Goal: Task Accomplishment & Management: Manage account settings

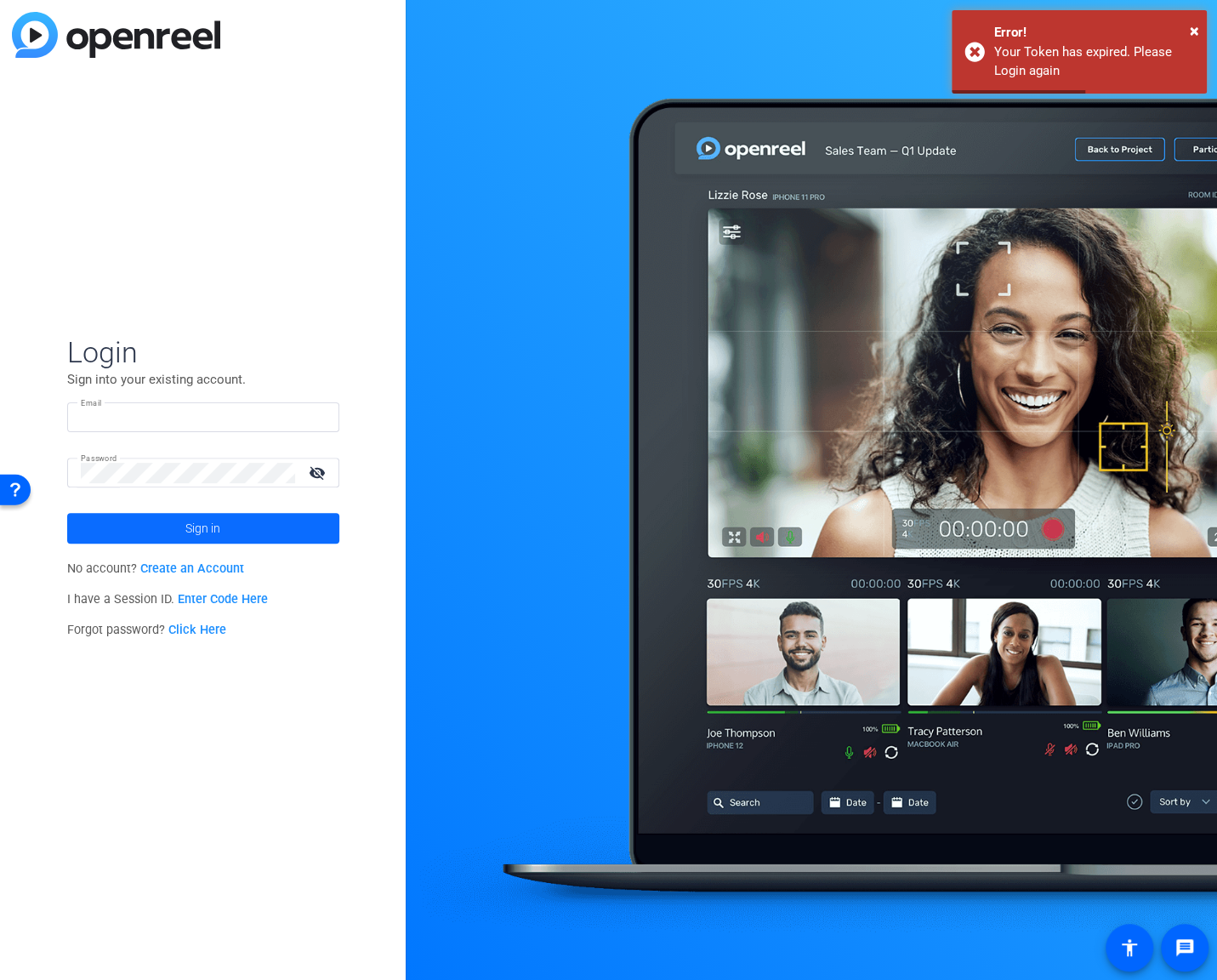
type input "[EMAIL_ADDRESS][DOMAIN_NAME]"
click at [256, 521] on span at bounding box center [204, 528] width 273 height 41
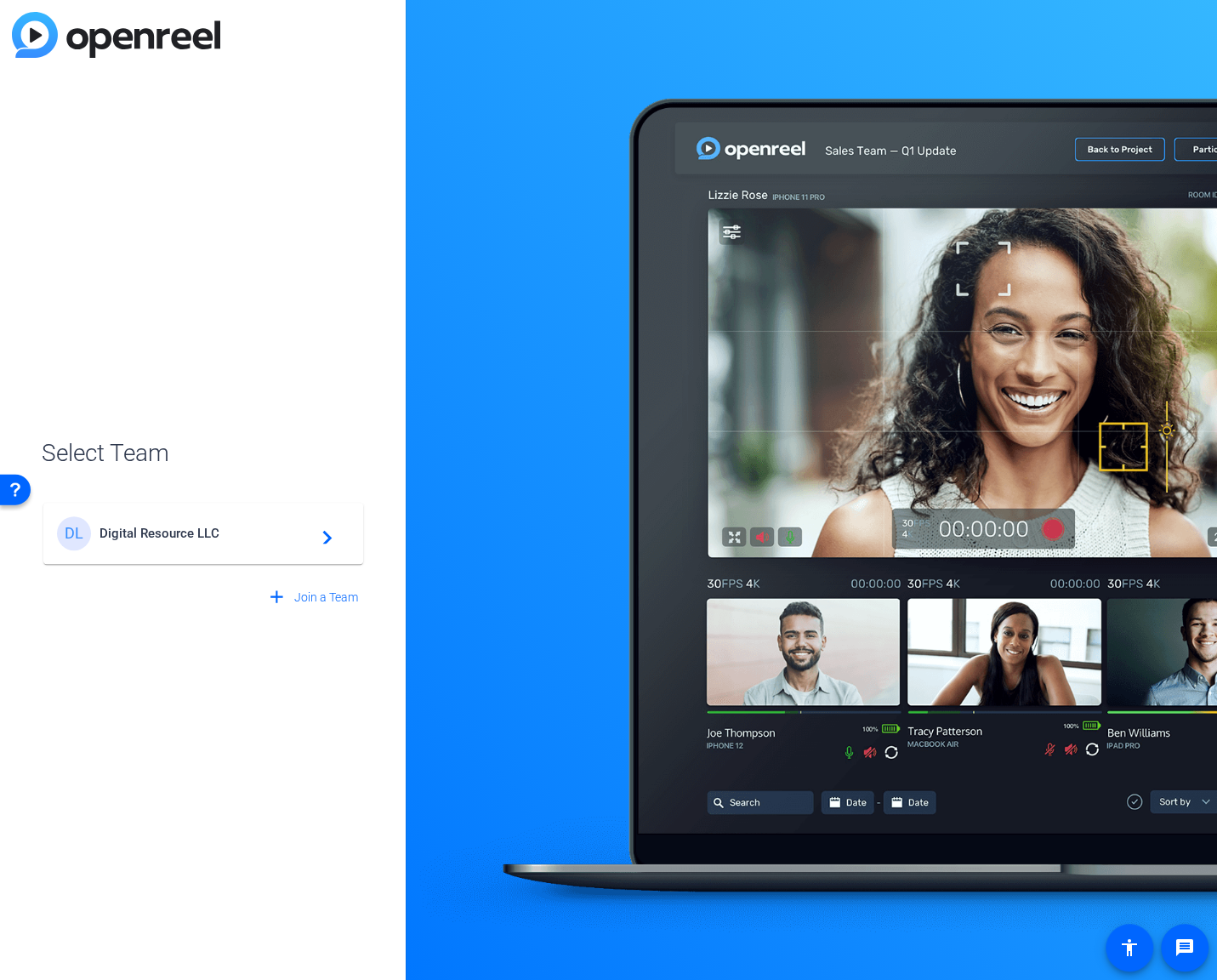
click at [221, 519] on div "DL Digital Resource LLC navigate_next" at bounding box center [203, 533] width 293 height 34
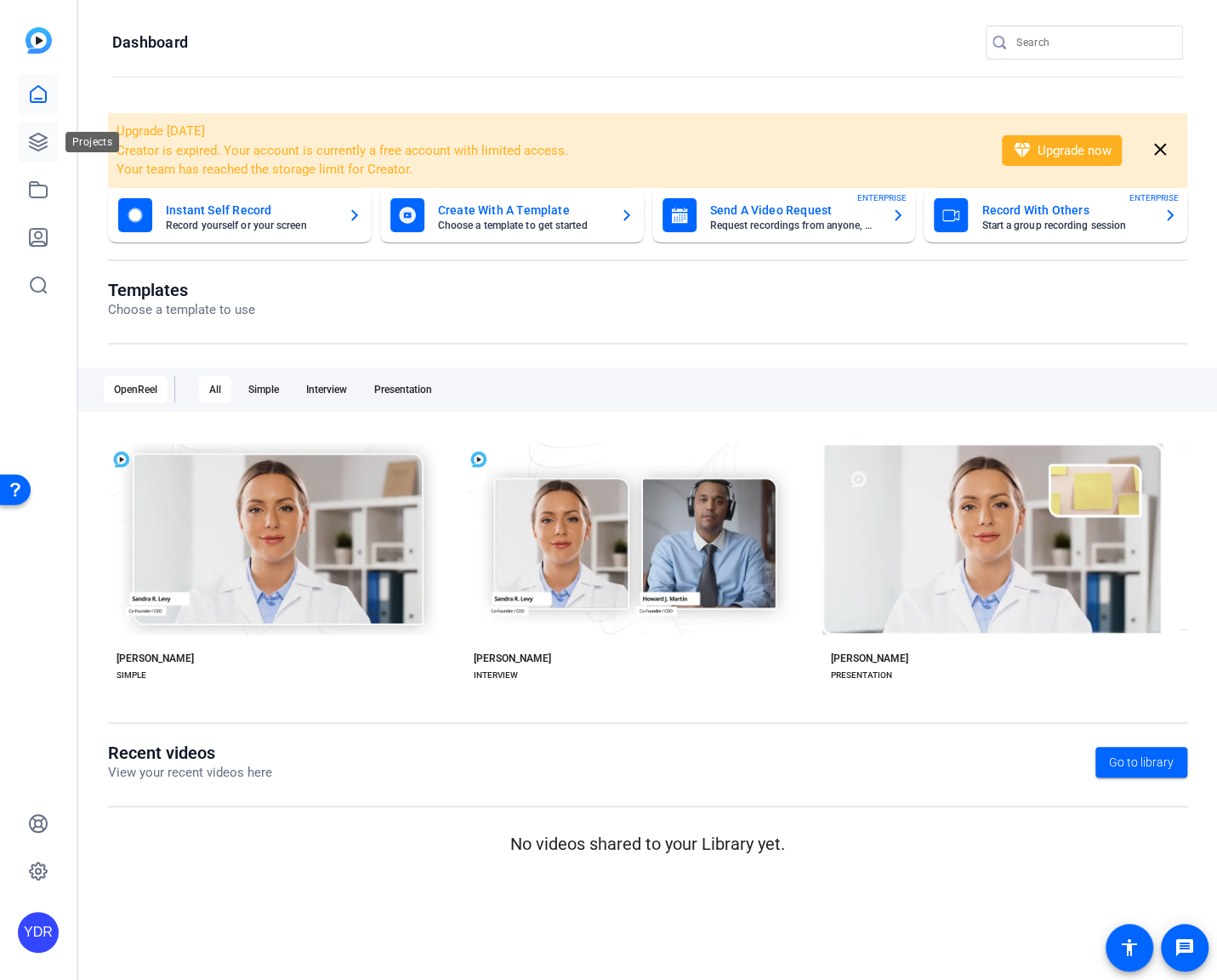
click at [19, 131] on link at bounding box center [38, 142] width 41 height 41
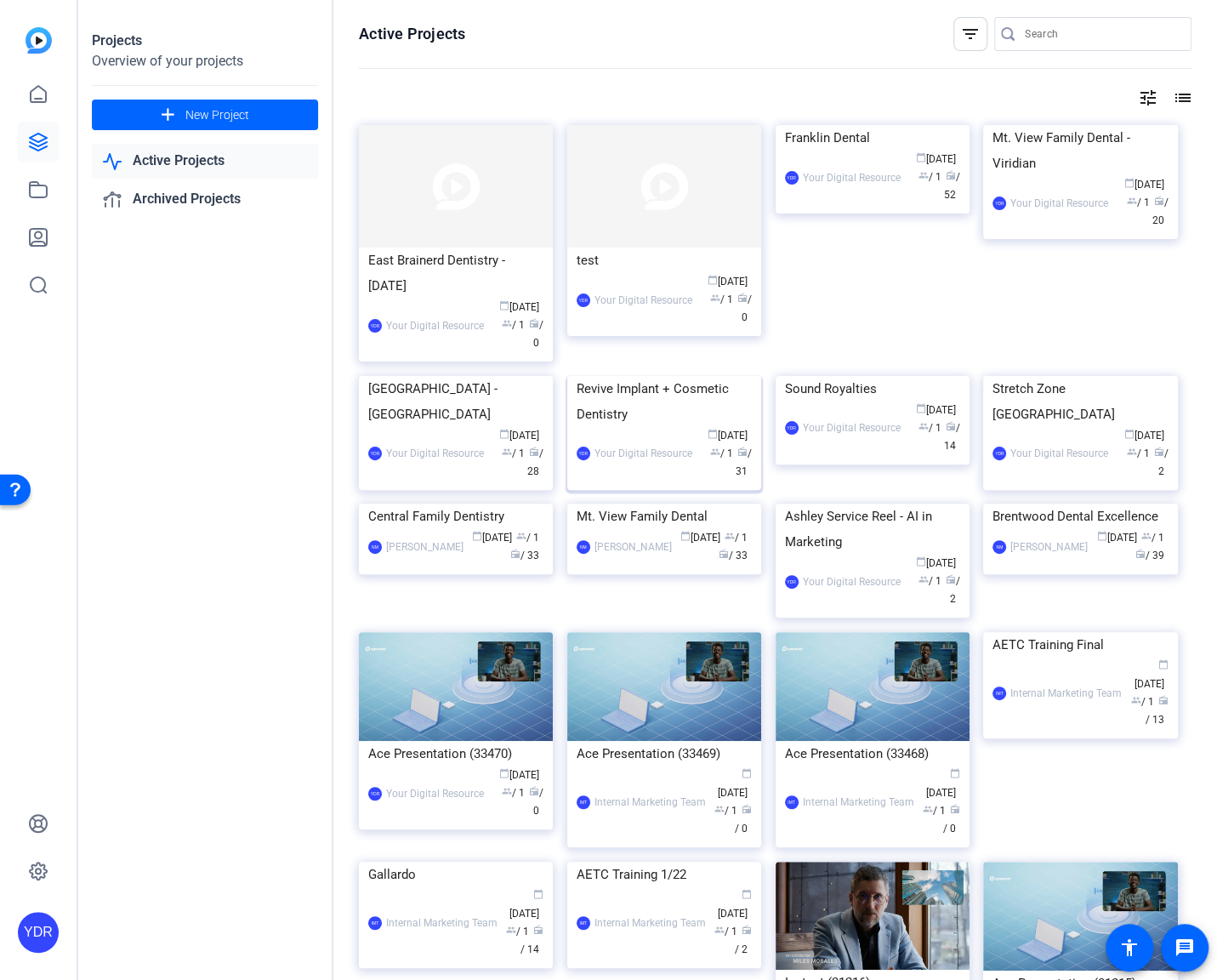
click at [676, 376] on img at bounding box center [664, 376] width 194 height 0
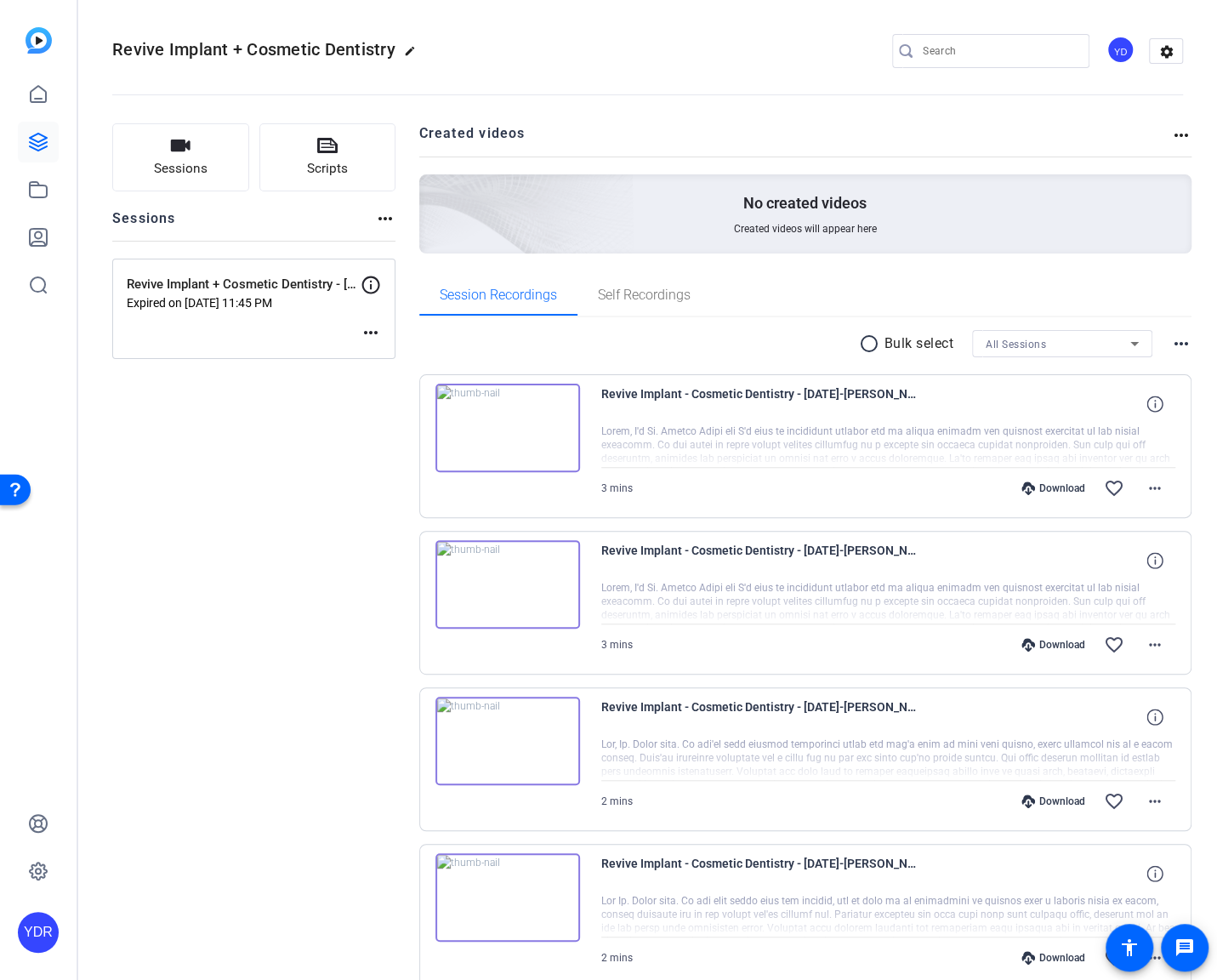
click at [368, 332] on mat-icon "more_horiz" at bounding box center [371, 333] width 20 height 20
click at [406, 362] on span "Edit Session" at bounding box center [413, 357] width 78 height 20
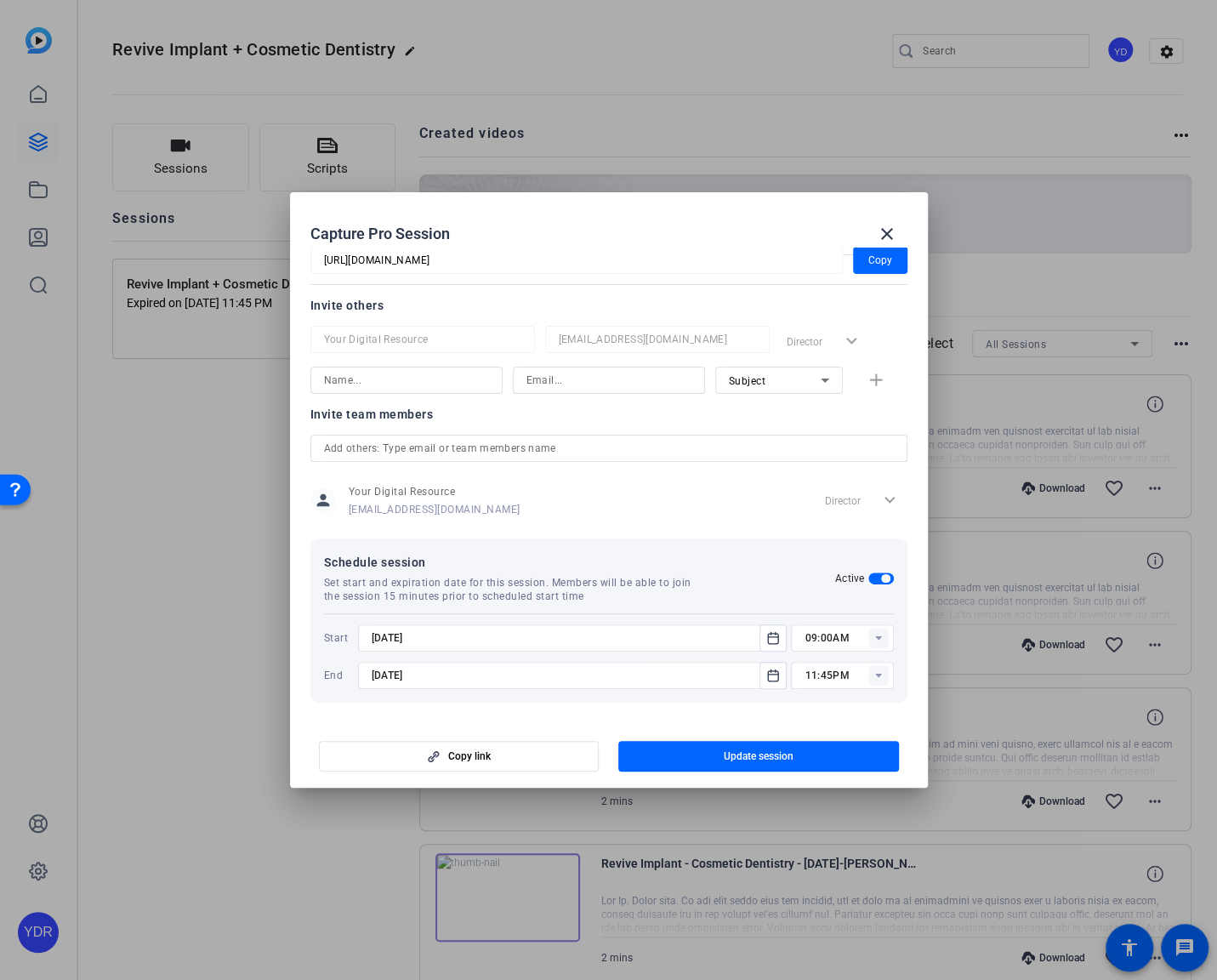
scroll to position [185, 0]
click at [765, 666] on mat-icon "Open calendar" at bounding box center [773, 675] width 20 height 20
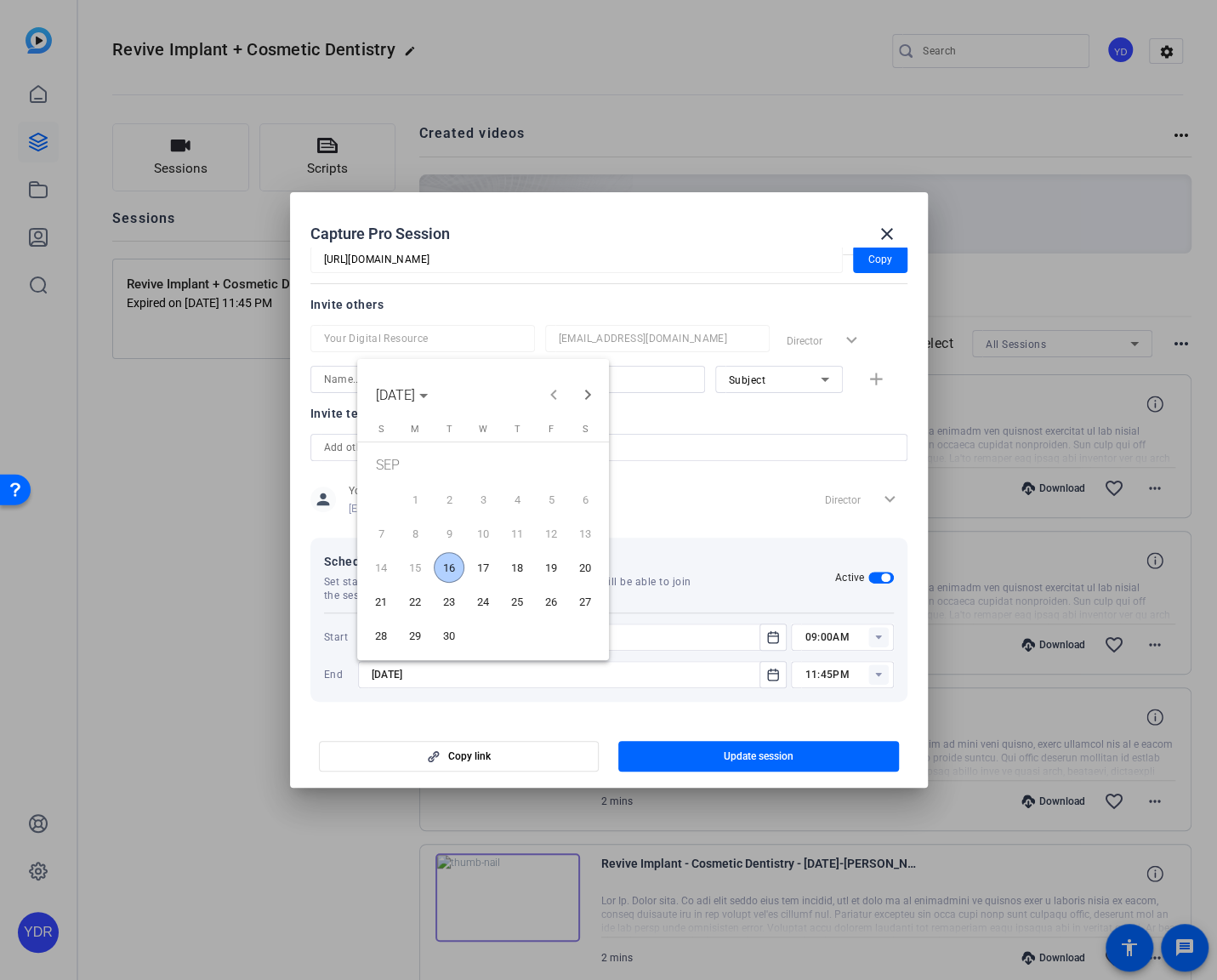
click at [541, 574] on span "19" at bounding box center [551, 567] width 31 height 31
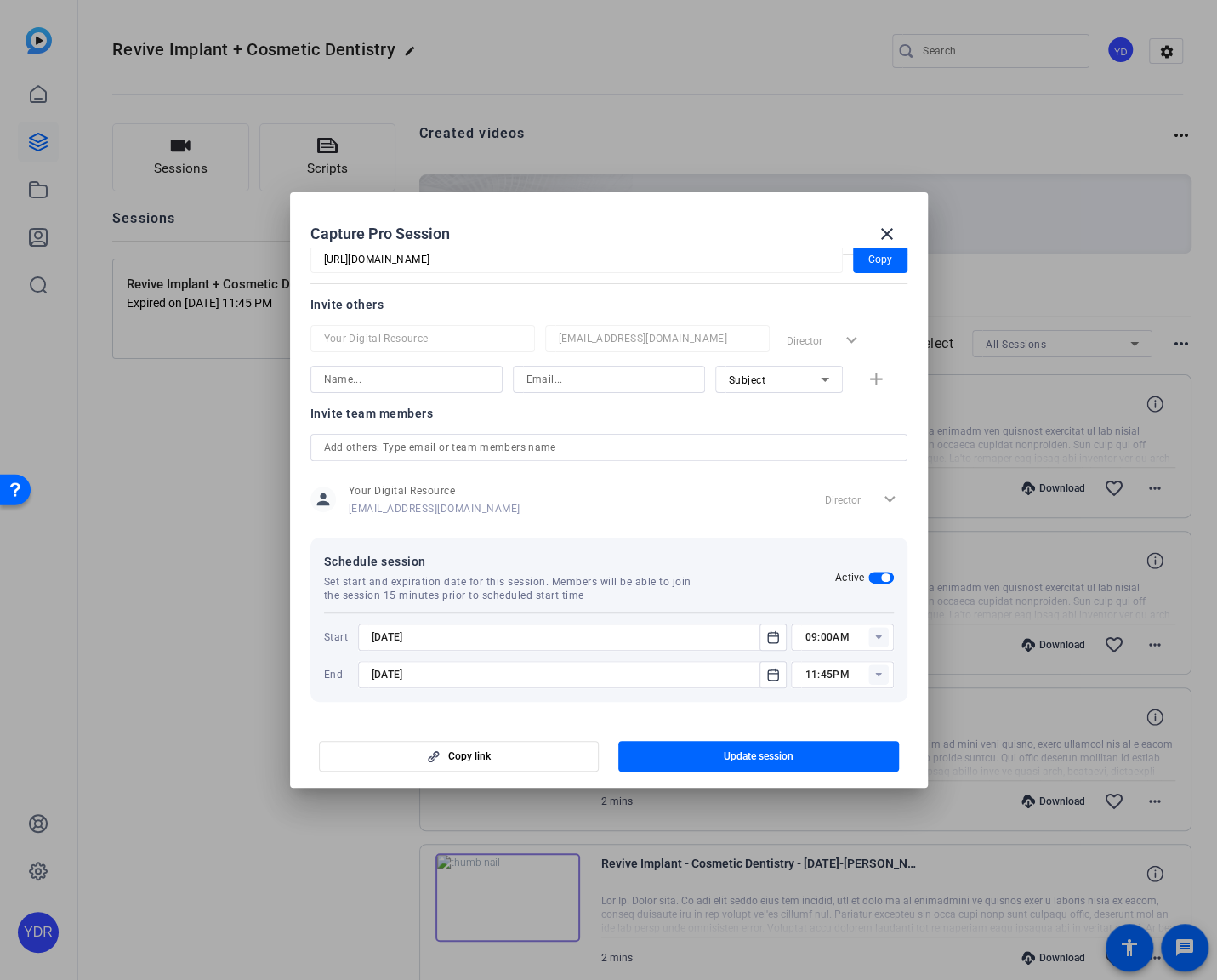
type input "[DATE]"
click at [705, 761] on span "button" at bounding box center [758, 757] width 281 height 41
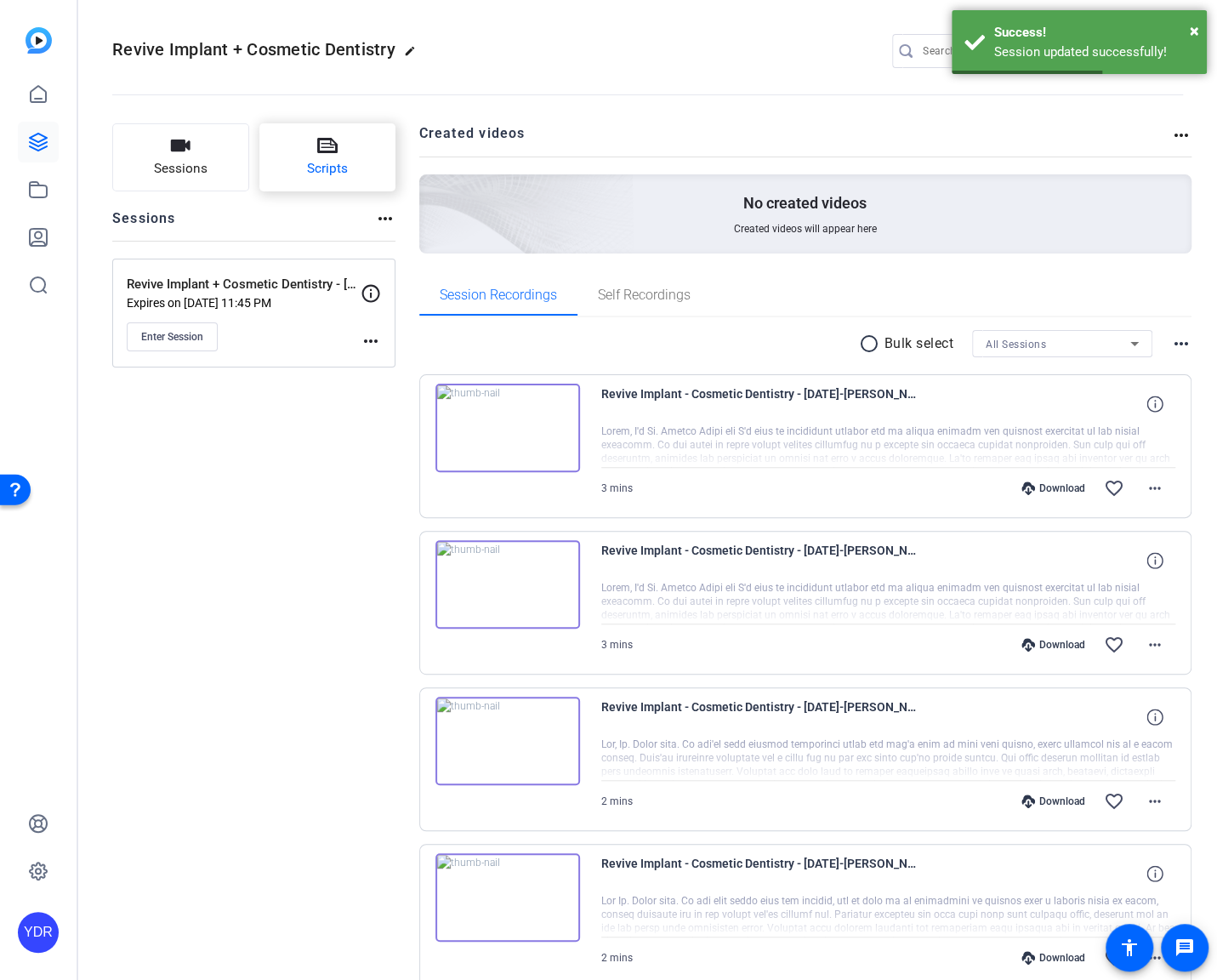
click at [316, 164] on span "Scripts" at bounding box center [327, 169] width 41 height 19
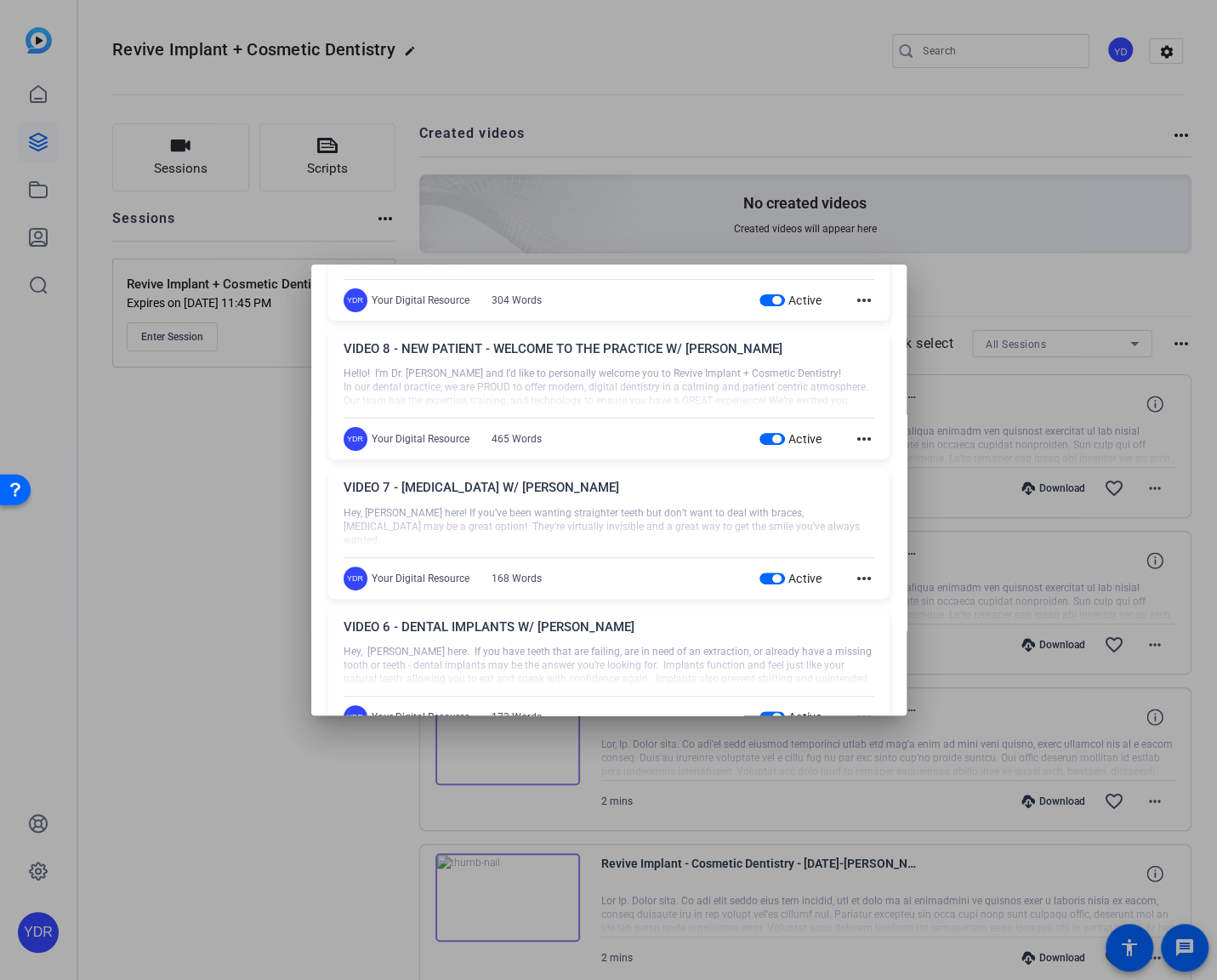
scroll to position [0, 0]
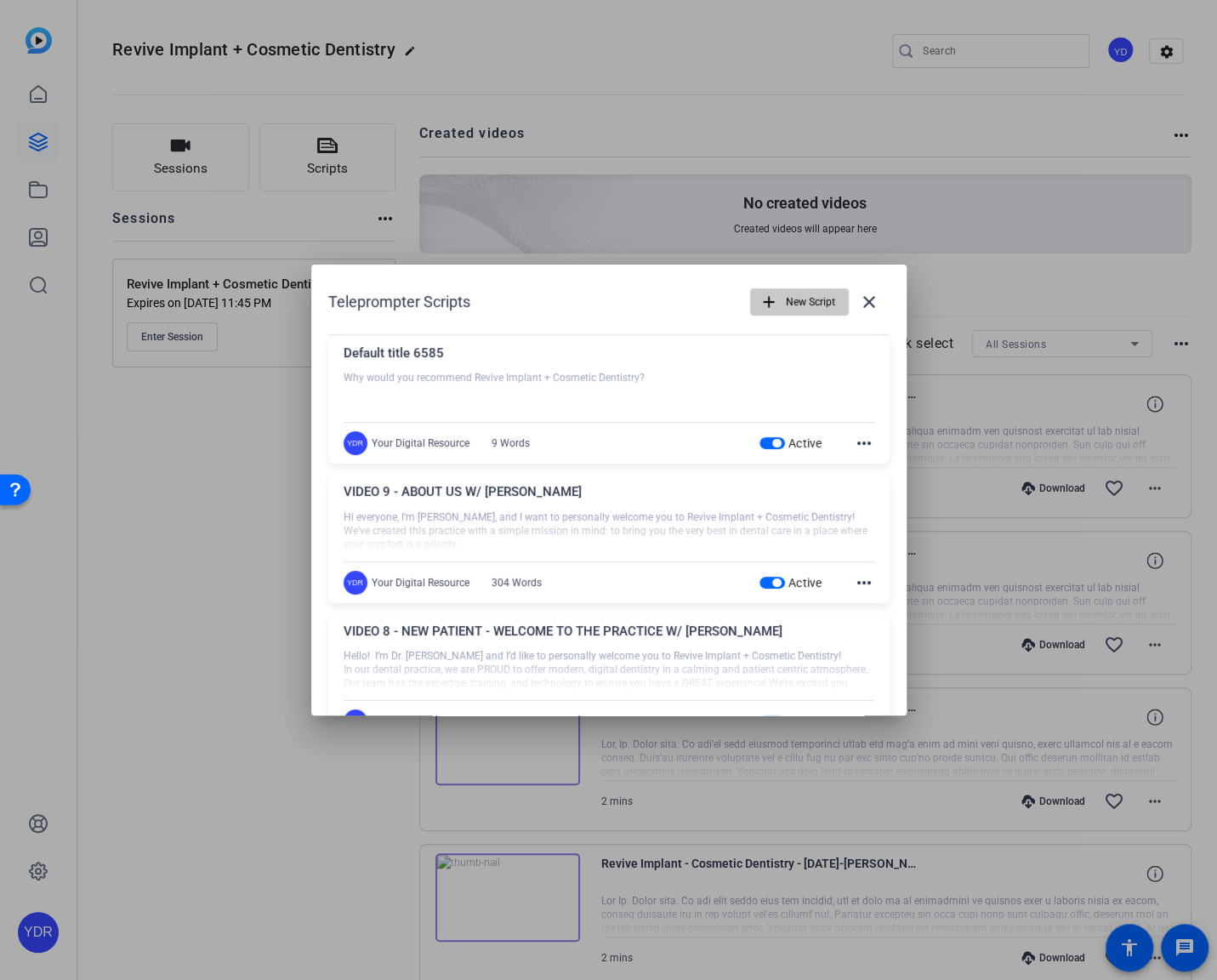
click at [808, 293] on span "New Script" at bounding box center [810, 301] width 49 height 32
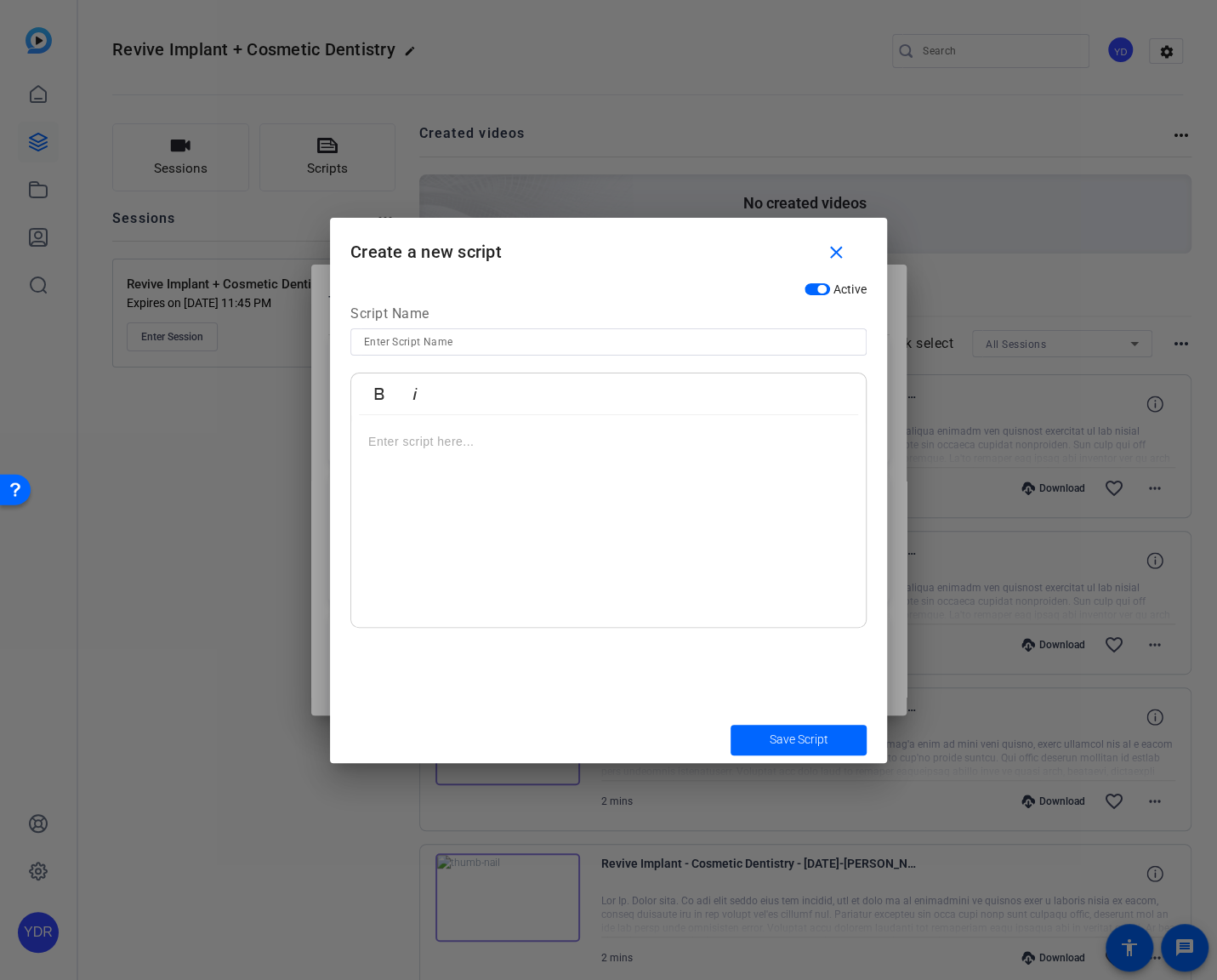
click at [587, 448] on p at bounding box center [608, 441] width 481 height 19
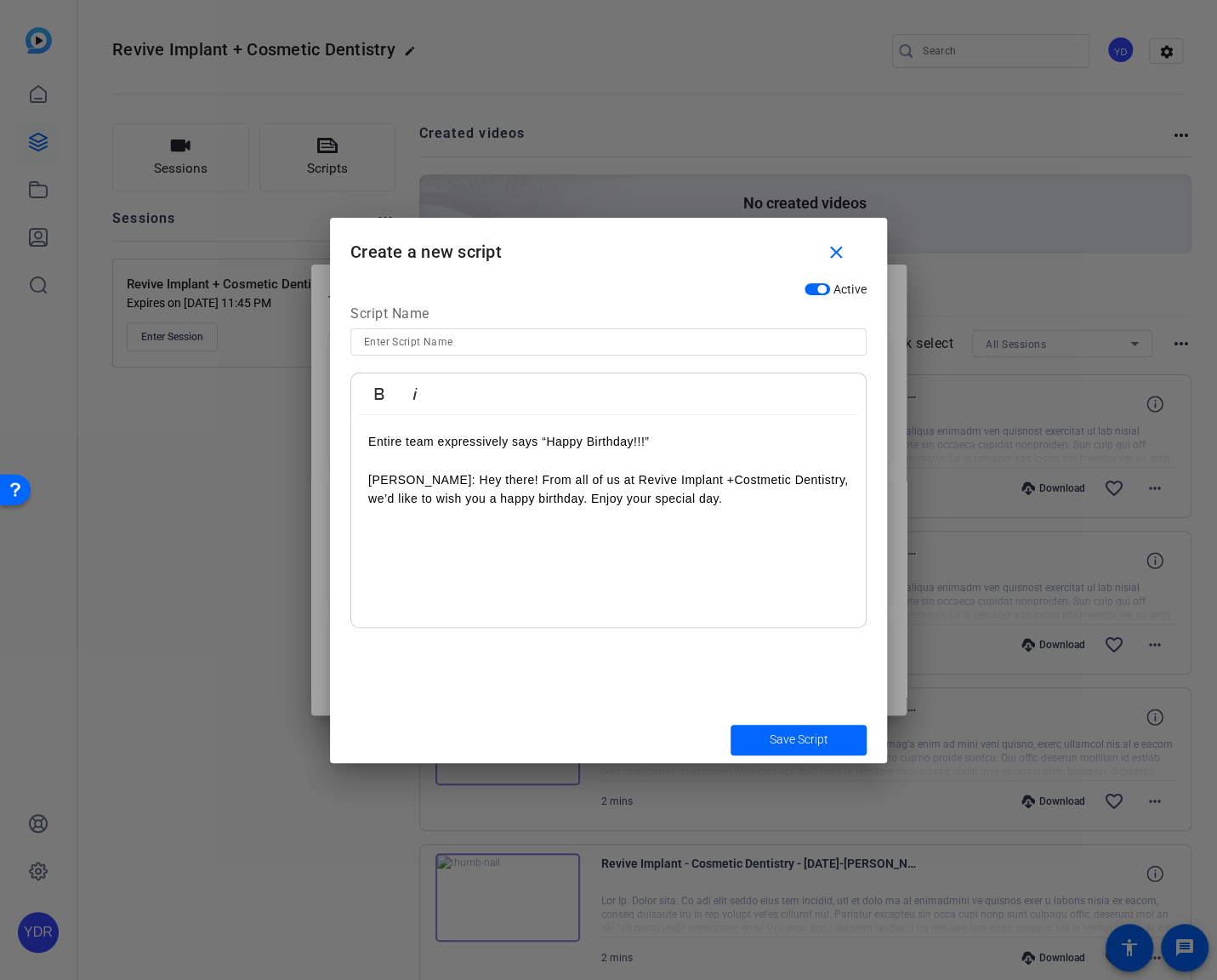
click at [469, 343] on input at bounding box center [609, 342] width 489 height 20
type input "VIDEO 10 - HAPPY BIRTHDAY"
click at [800, 727] on span "submit" at bounding box center [798, 740] width 136 height 41
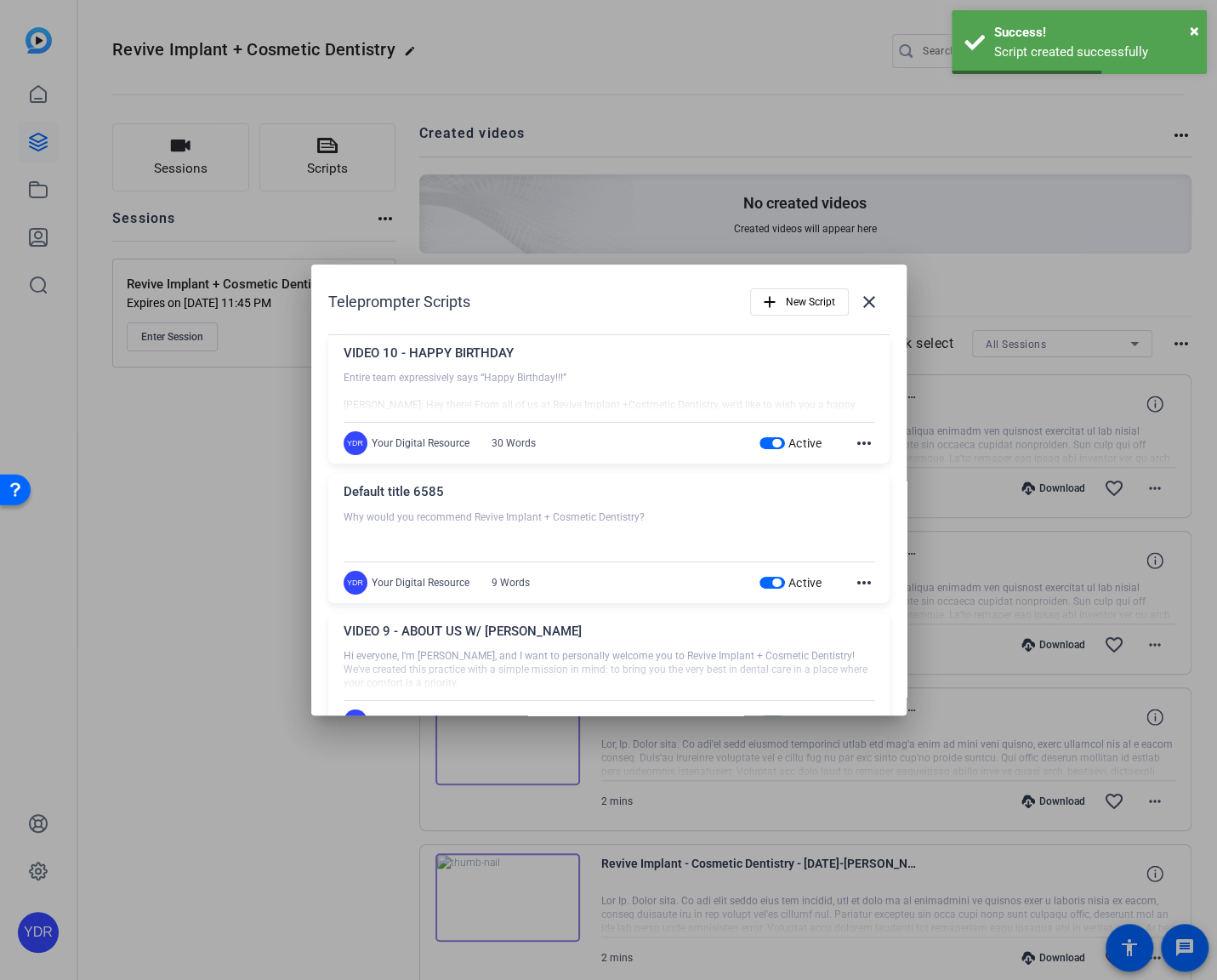
click at [512, 348] on div "VIDEO 10 - HAPPY BIRTHDAY" at bounding box center [609, 358] width 531 height 28
click at [861, 443] on mat-icon "more_horiz" at bounding box center [864, 443] width 20 height 20
click at [708, 353] on div at bounding box center [608, 490] width 1217 height 980
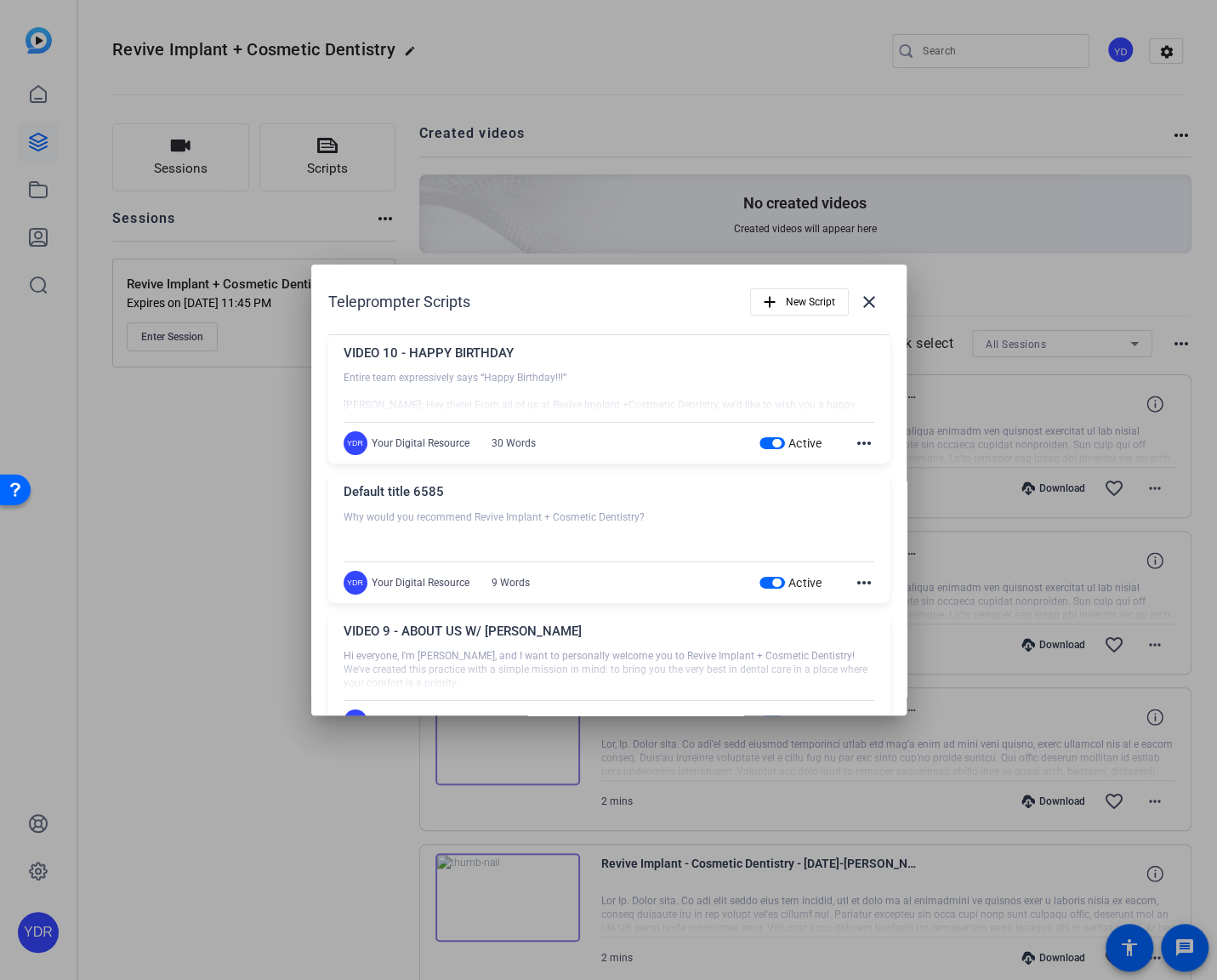
click at [397, 349] on div "VIDEO 10 - HAPPY BIRTHDAY" at bounding box center [609, 358] width 531 height 28
click at [400, 434] on div "YDR Your Digital Resource 30 Words" at bounding box center [449, 443] width 209 height 24
click at [672, 160] on div at bounding box center [608, 490] width 1217 height 980
